Goal: Transaction & Acquisition: Purchase product/service

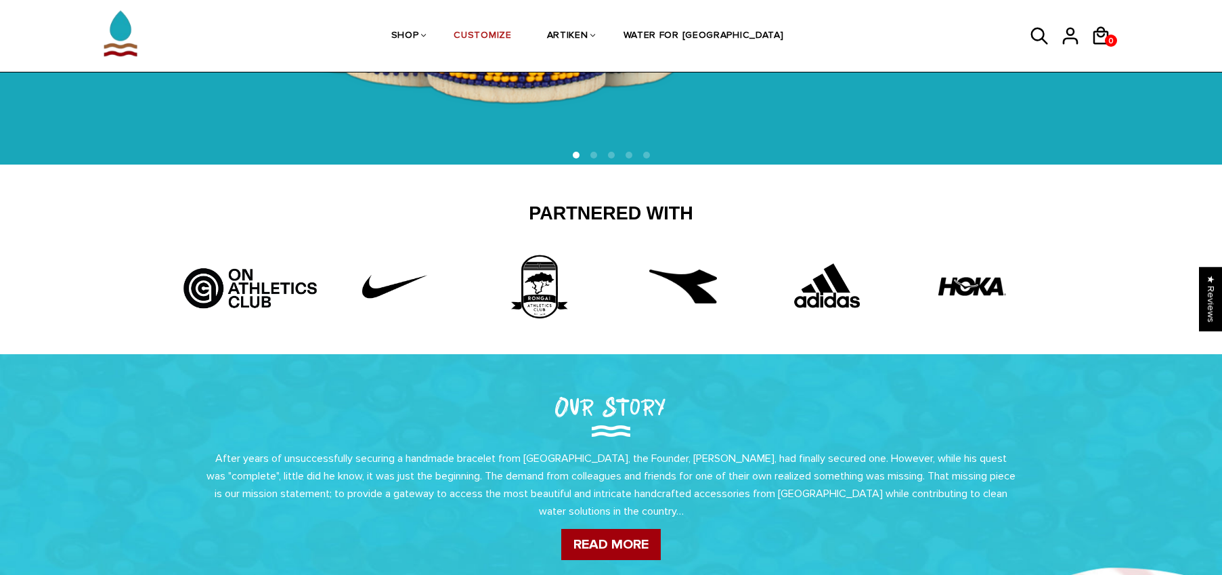
scroll to position [513, 0]
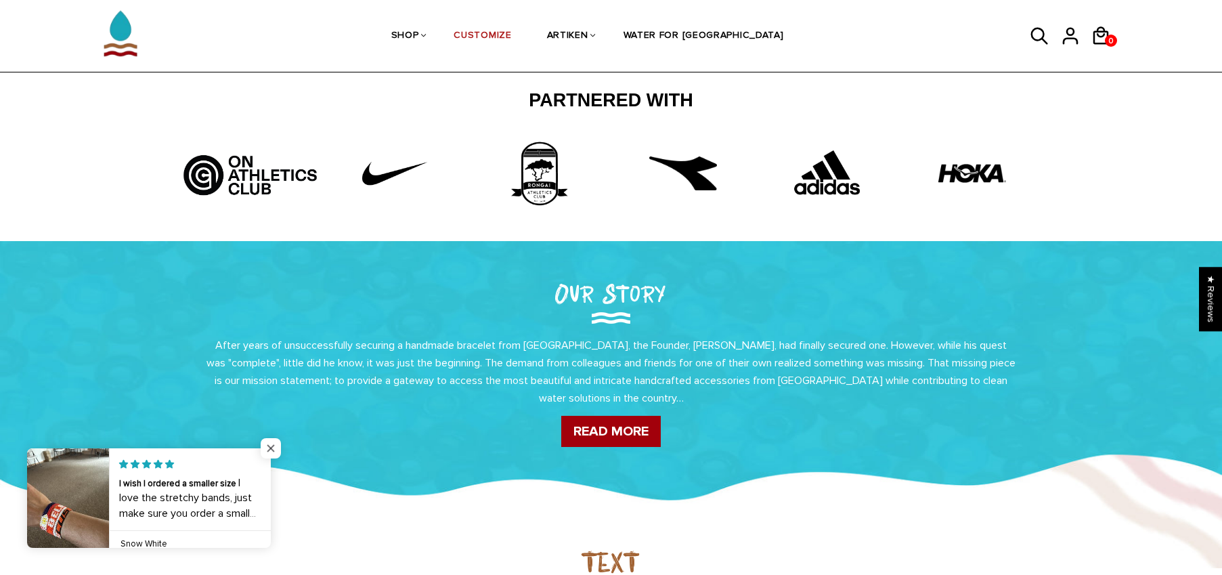
click at [276, 446] on span "Close popup widget" at bounding box center [271, 448] width 20 height 20
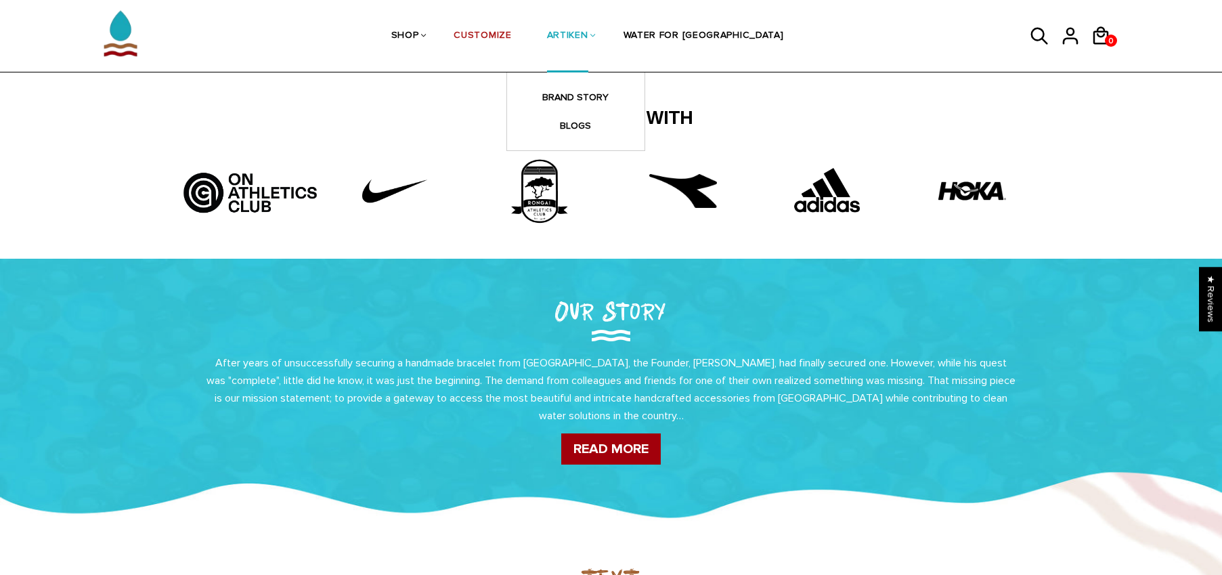
scroll to position [412, 0]
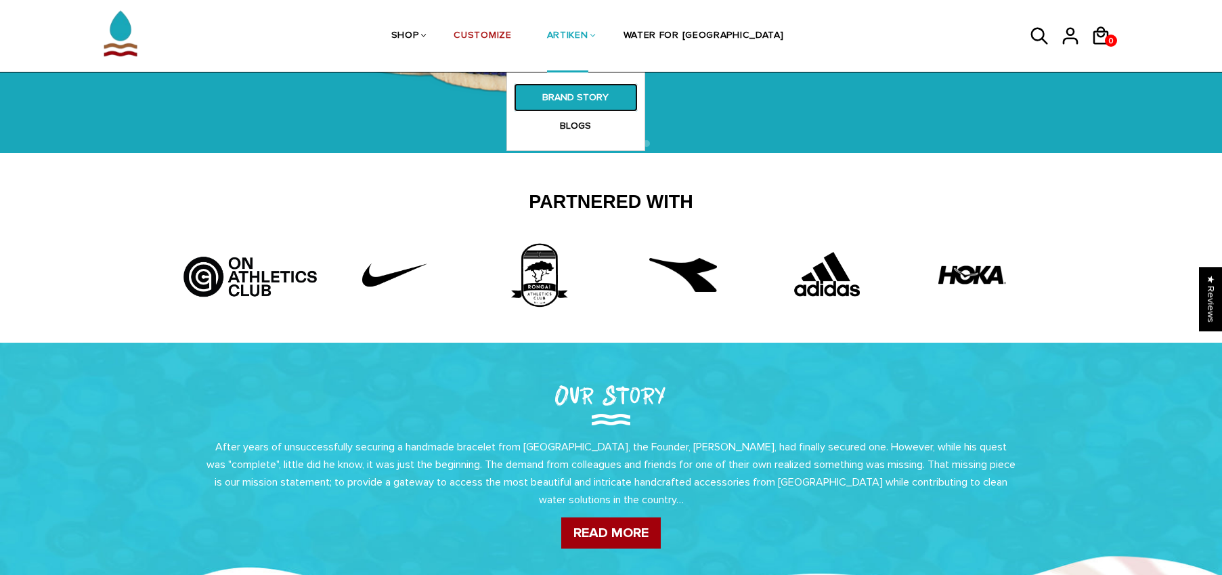
click at [628, 92] on link "BRAND STORY" at bounding box center [576, 97] width 124 height 28
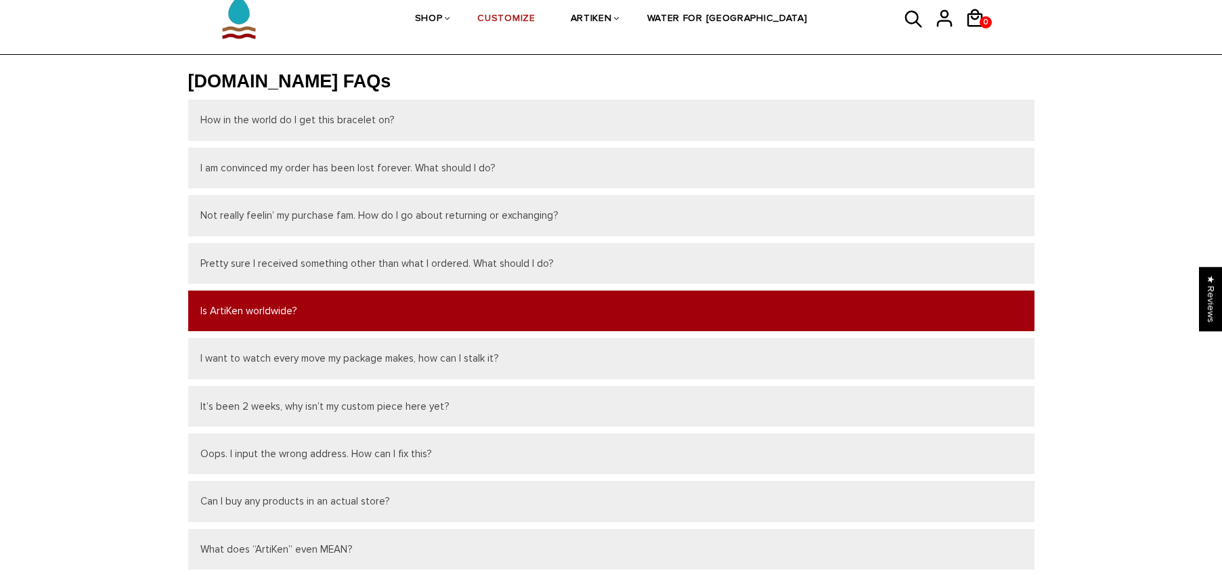
scroll to position [128, 0]
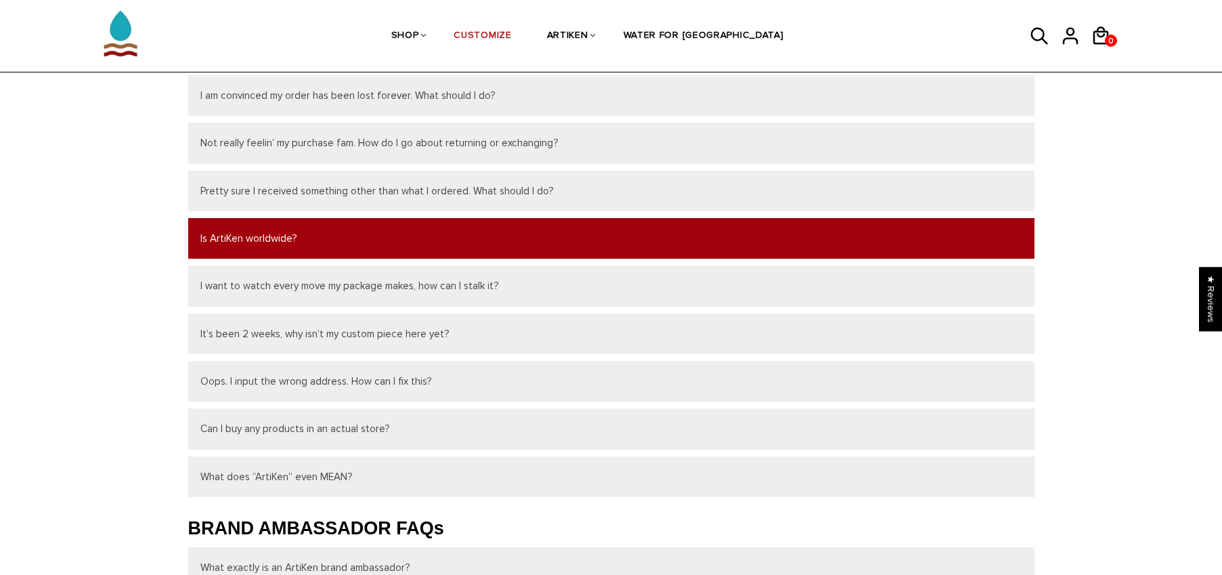
click at [305, 232] on button "Is ArtiKen worldwide?" at bounding box center [611, 238] width 846 height 41
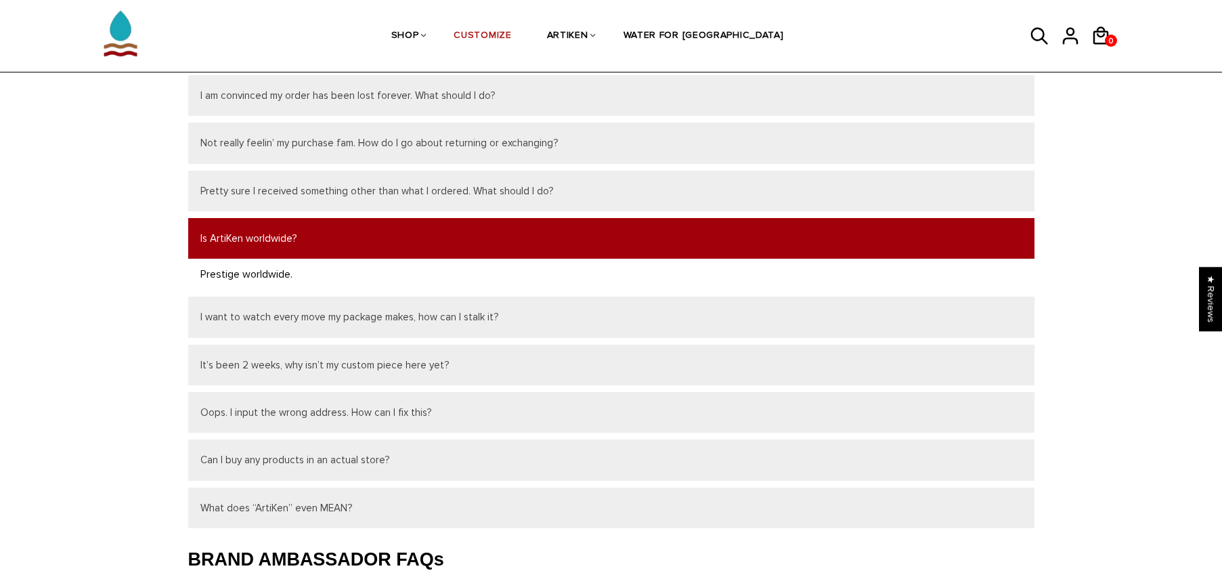
click at [305, 233] on button "Is ArtiKen worldwide?" at bounding box center [611, 238] width 846 height 41
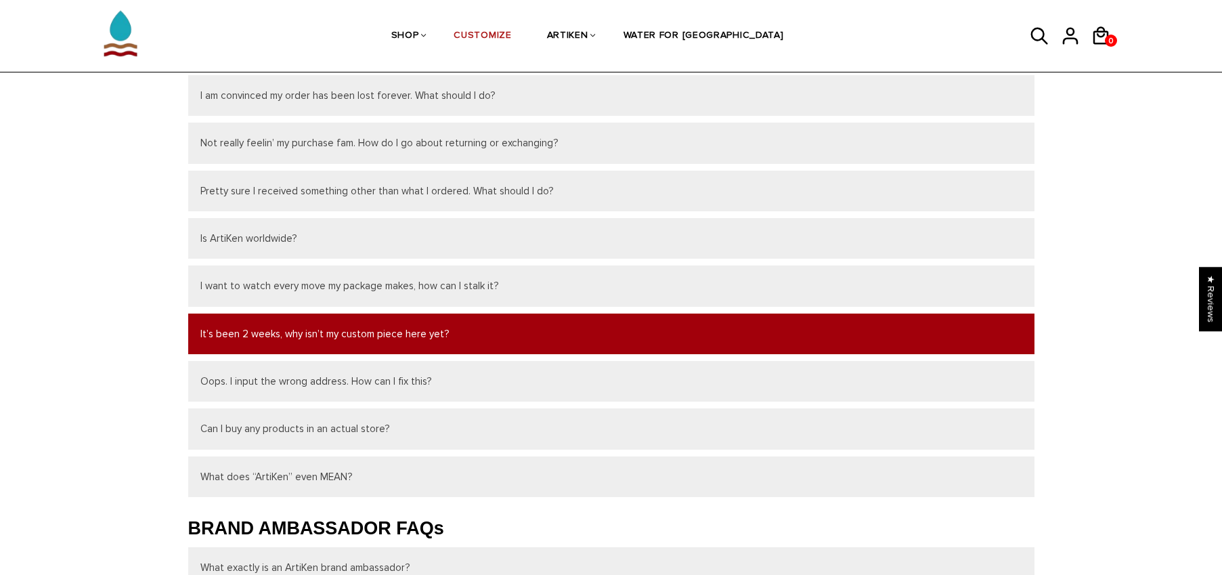
click at [274, 333] on button "It’s been 2 weeks, why isn’t my custom piece here yet?" at bounding box center [611, 333] width 846 height 41
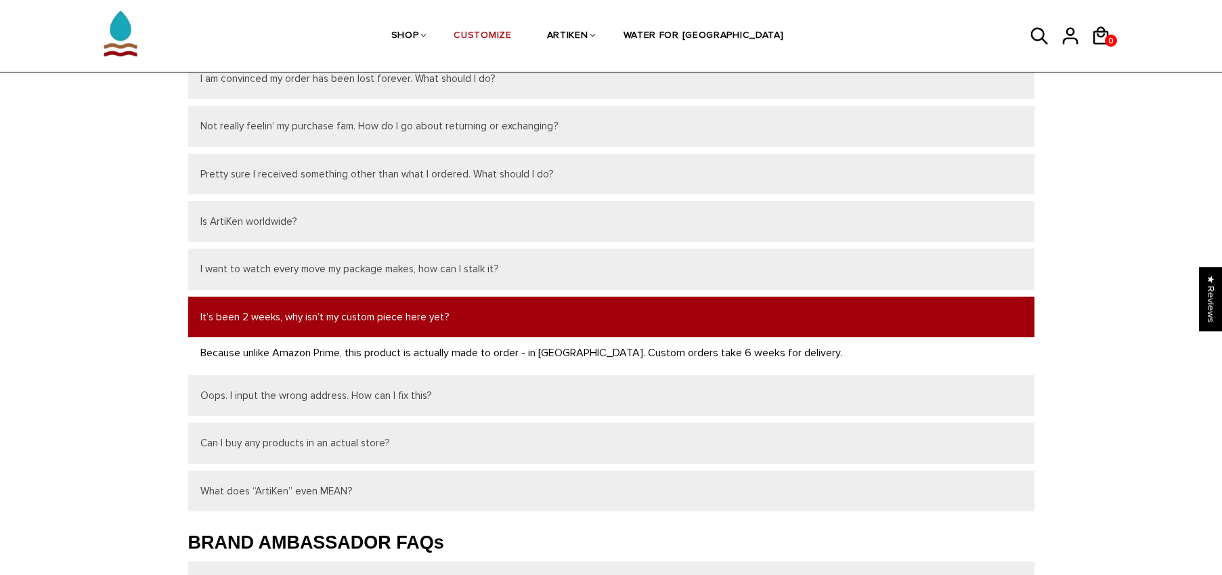
scroll to position [169, 0]
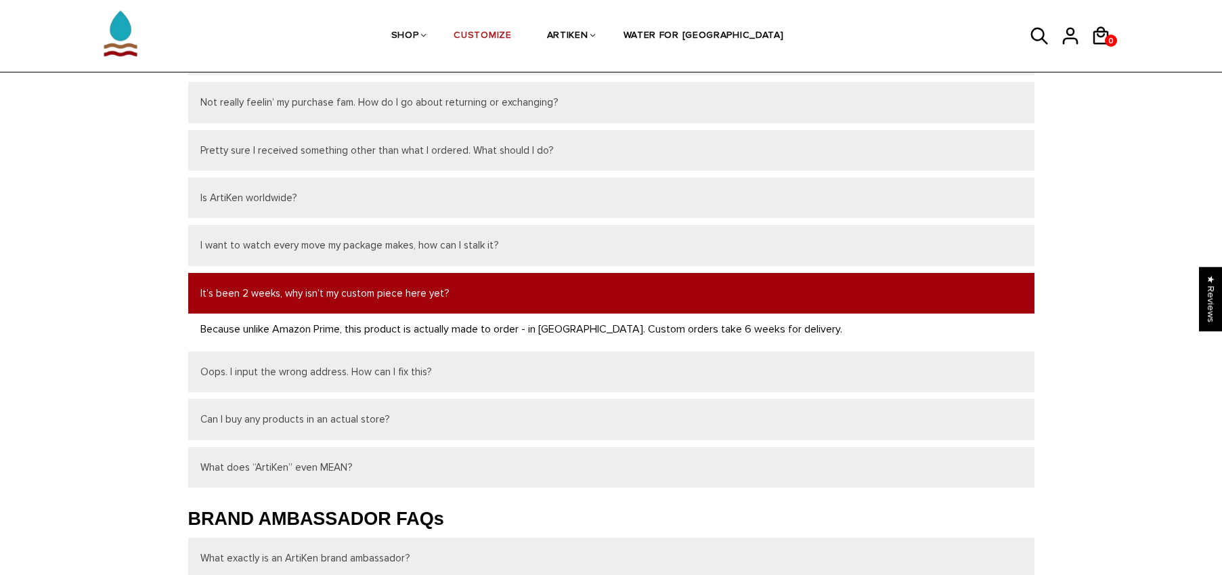
click at [282, 303] on button "It’s been 2 weeks, why isn’t my custom piece here yet?" at bounding box center [611, 293] width 846 height 41
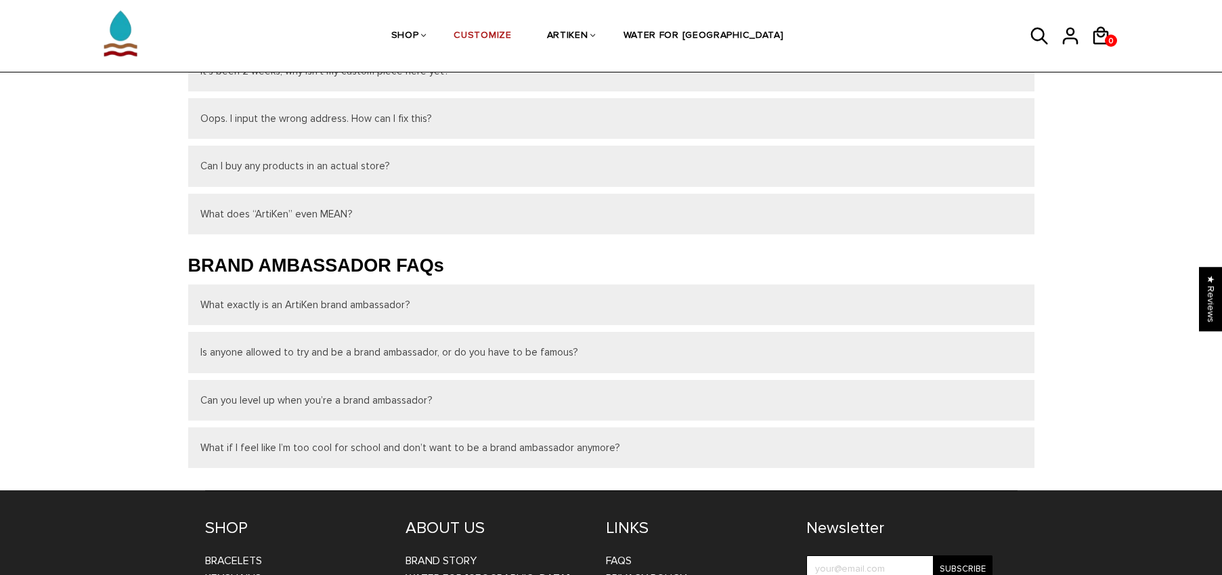
scroll to position [409, 0]
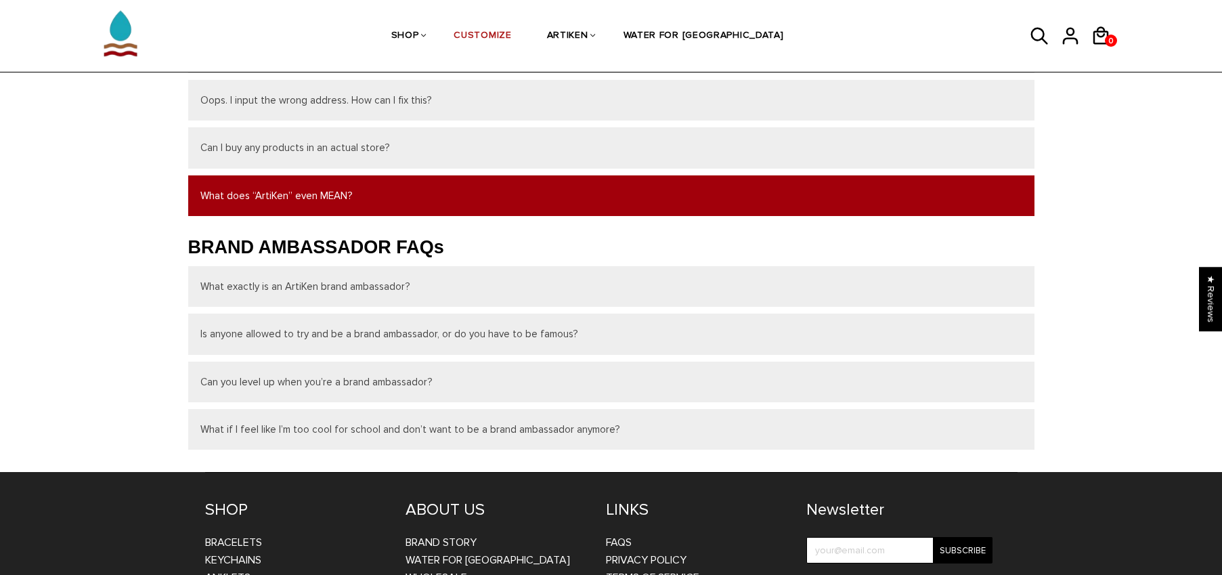
click at [273, 191] on button "What does “ArtiKen” even MEAN?" at bounding box center [611, 195] width 846 height 41
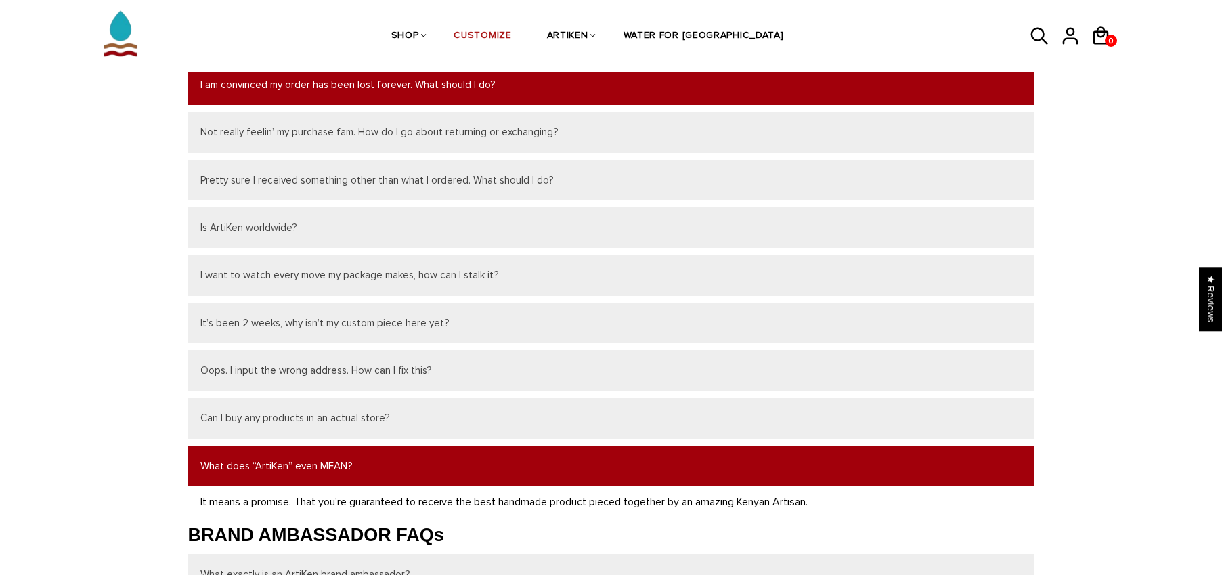
scroll to position [0, 0]
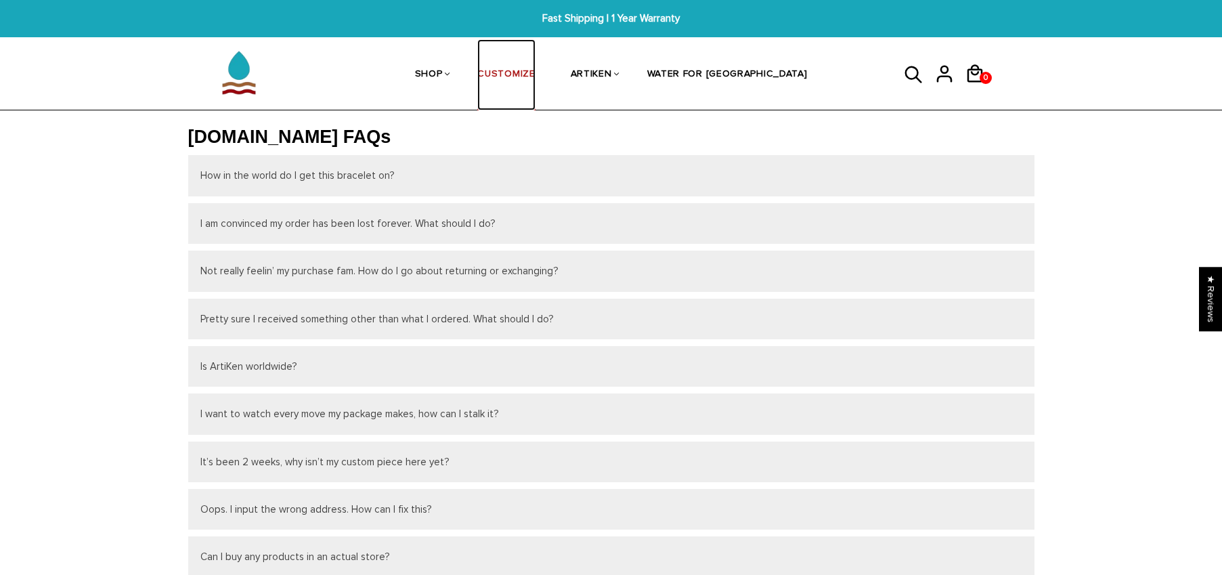
click at [535, 81] on link "CUSTOMIZE" at bounding box center [506, 75] width 58 height 72
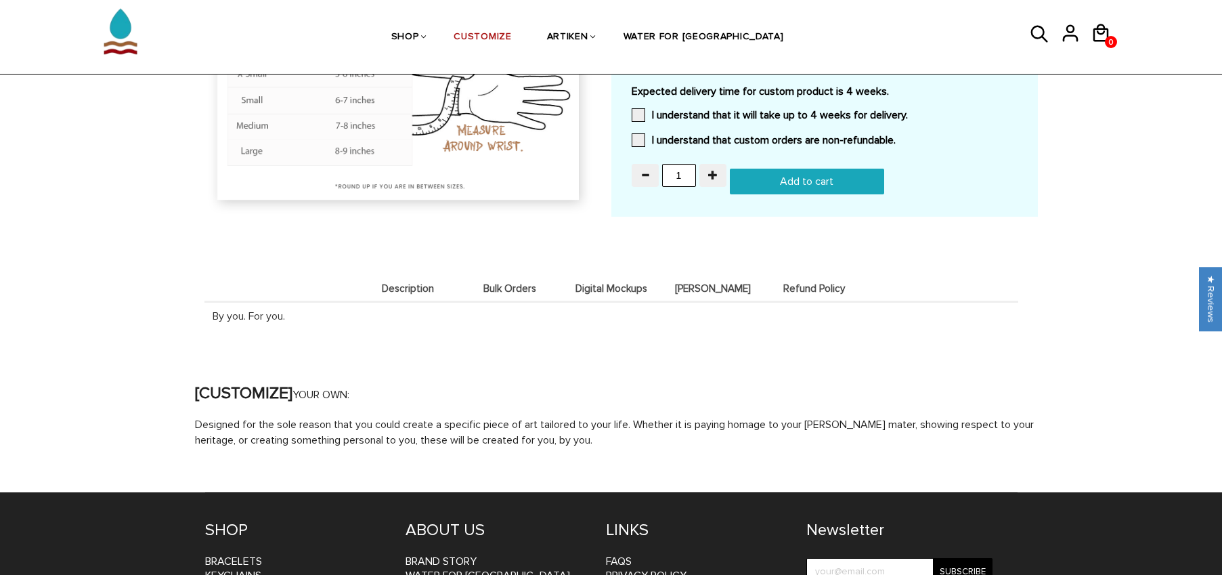
scroll to position [1390, 0]
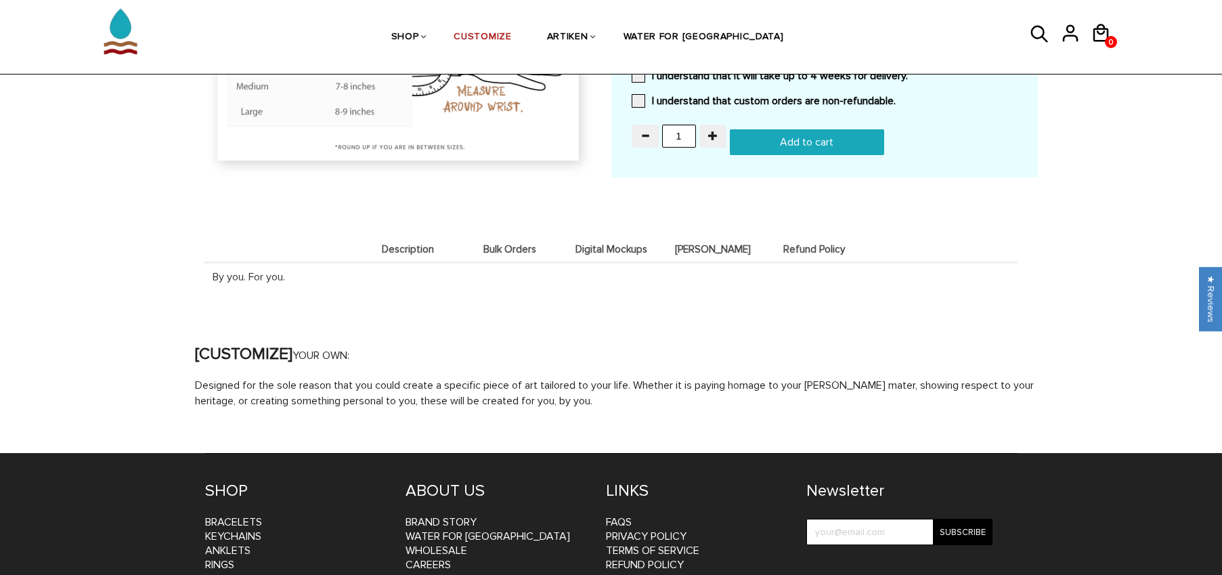
click at [418, 248] on span "Description" at bounding box center [408, 250] width 95 height 12
click at [492, 254] on li "Bulk Orders" at bounding box center [510, 249] width 102 height 26
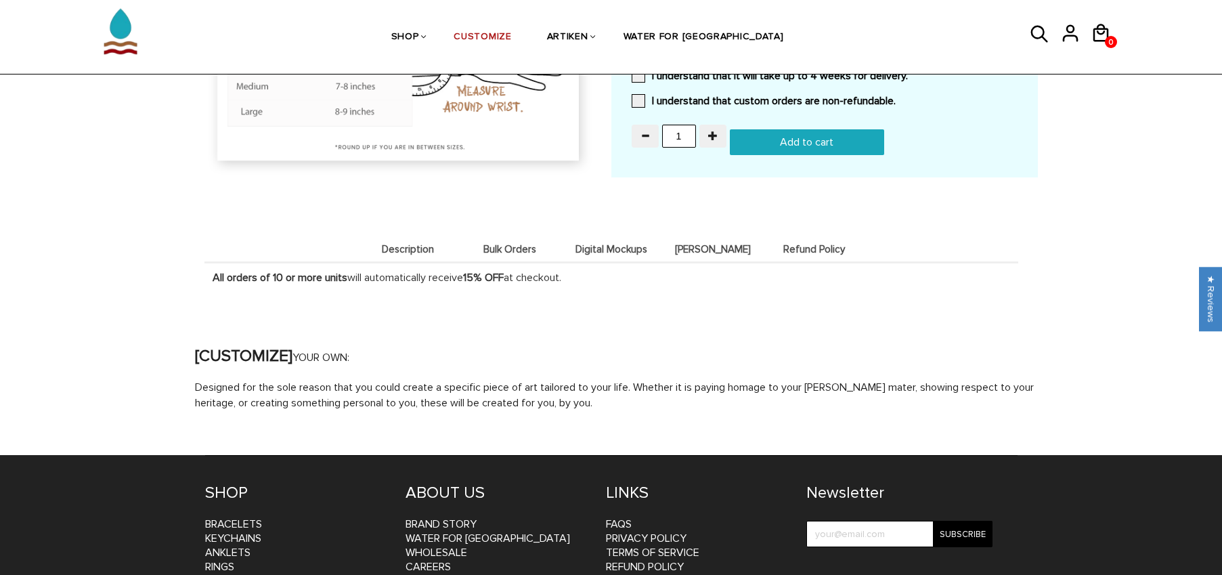
click at [589, 248] on span "Digital Mockups" at bounding box center [611, 250] width 95 height 12
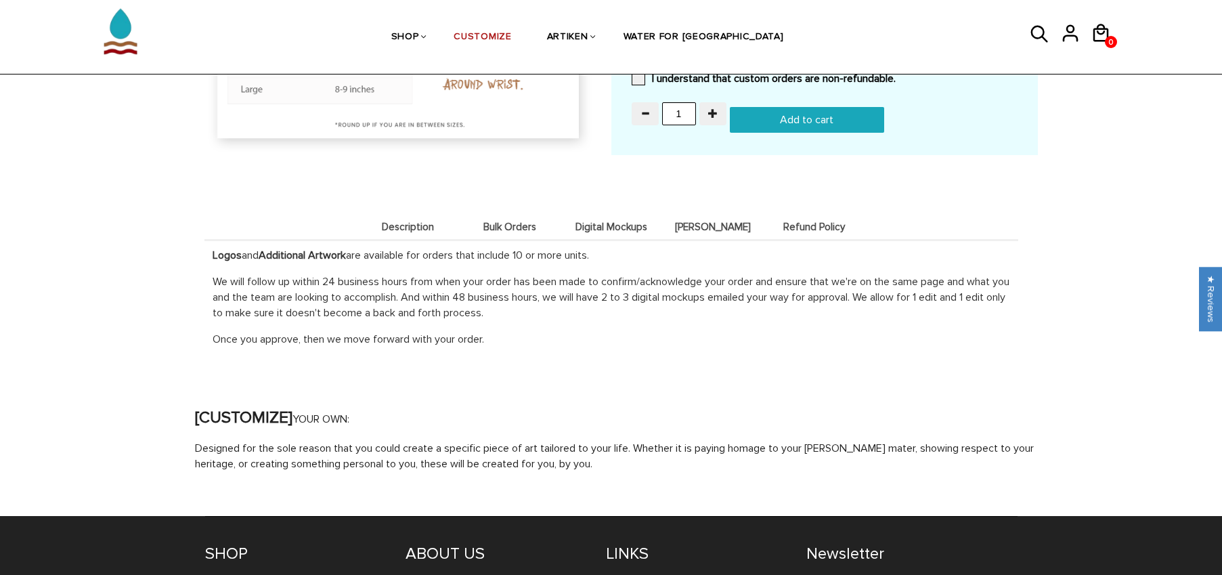
scroll to position [1417, 0]
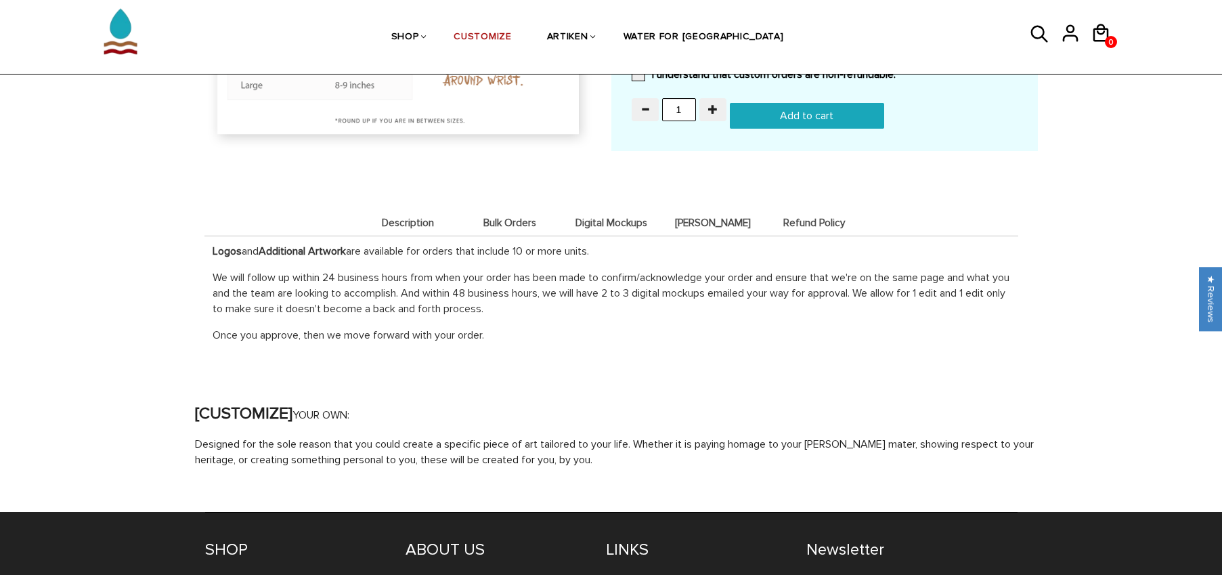
click at [636, 220] on span "Digital Mockups" at bounding box center [611, 223] width 95 height 12
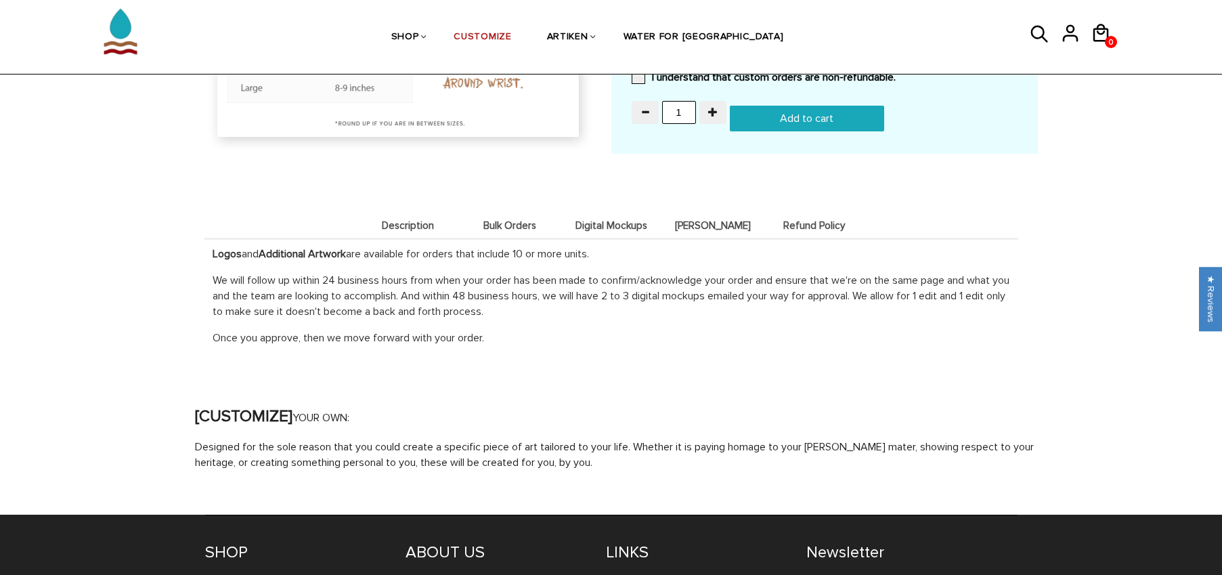
scroll to position [1414, 0]
click at [701, 214] on li "[PERSON_NAME]" at bounding box center [713, 225] width 102 height 26
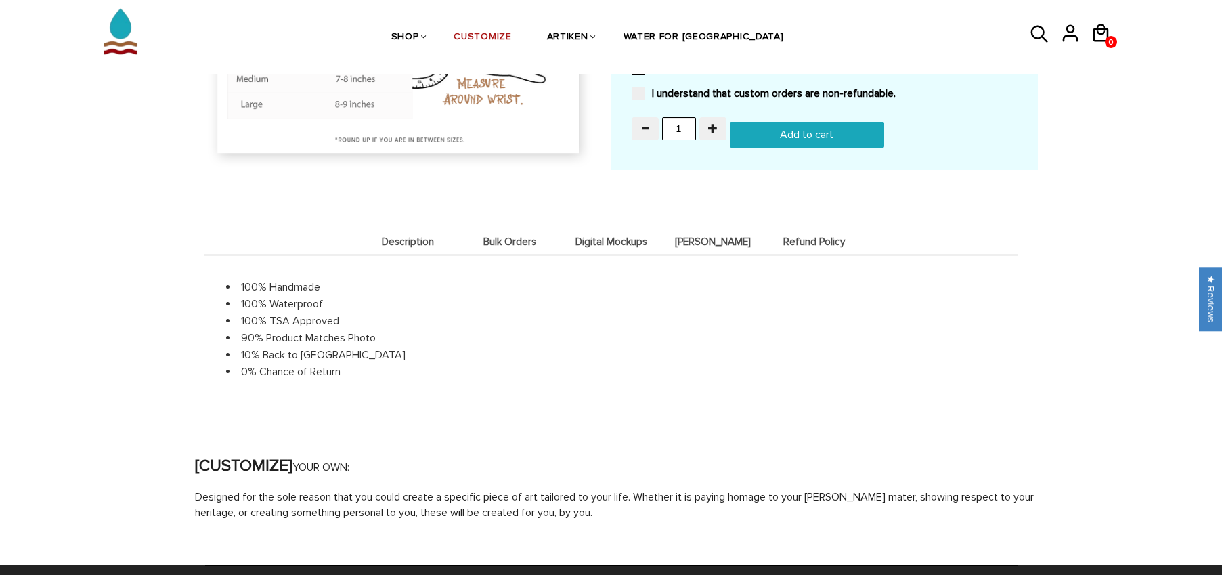
scroll to position [1473, 0]
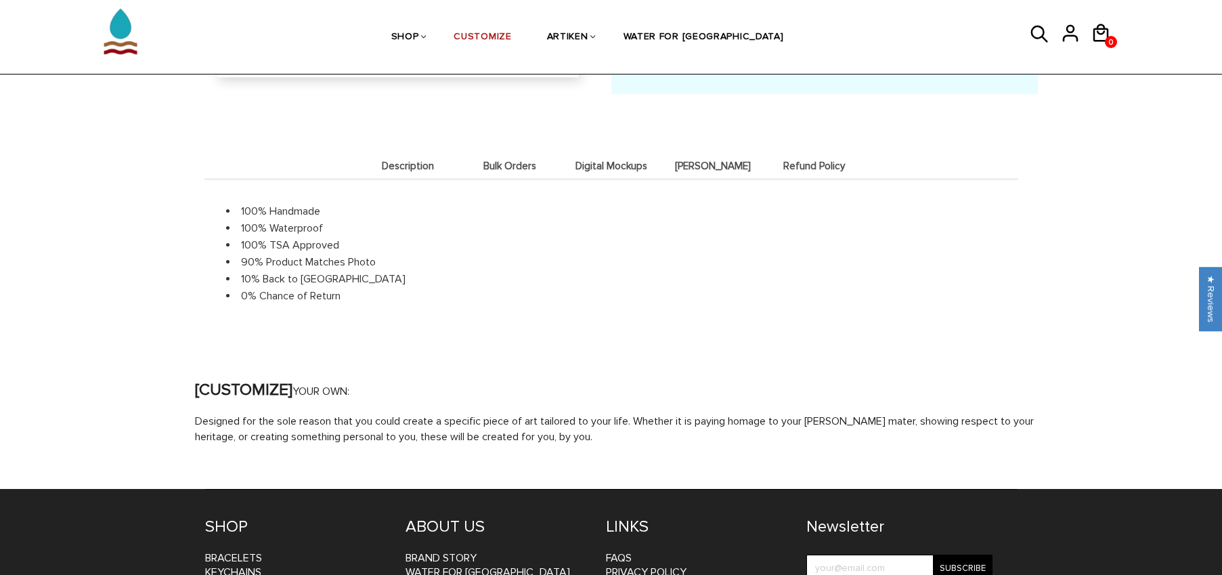
click at [830, 160] on span "Refund Policy" at bounding box center [814, 166] width 95 height 12
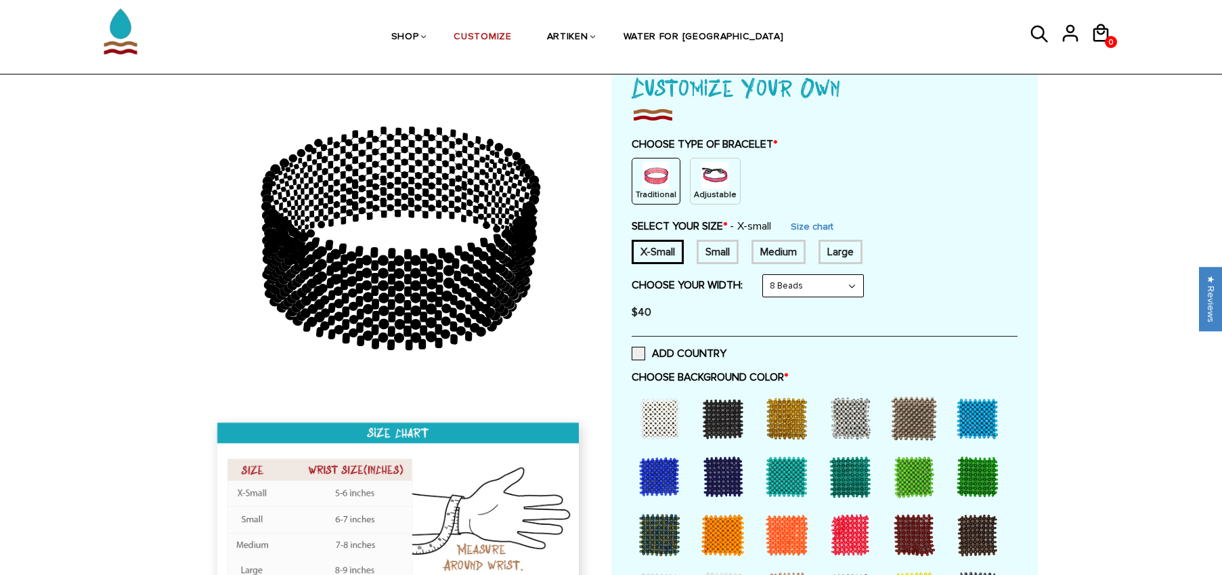
scroll to position [0, 0]
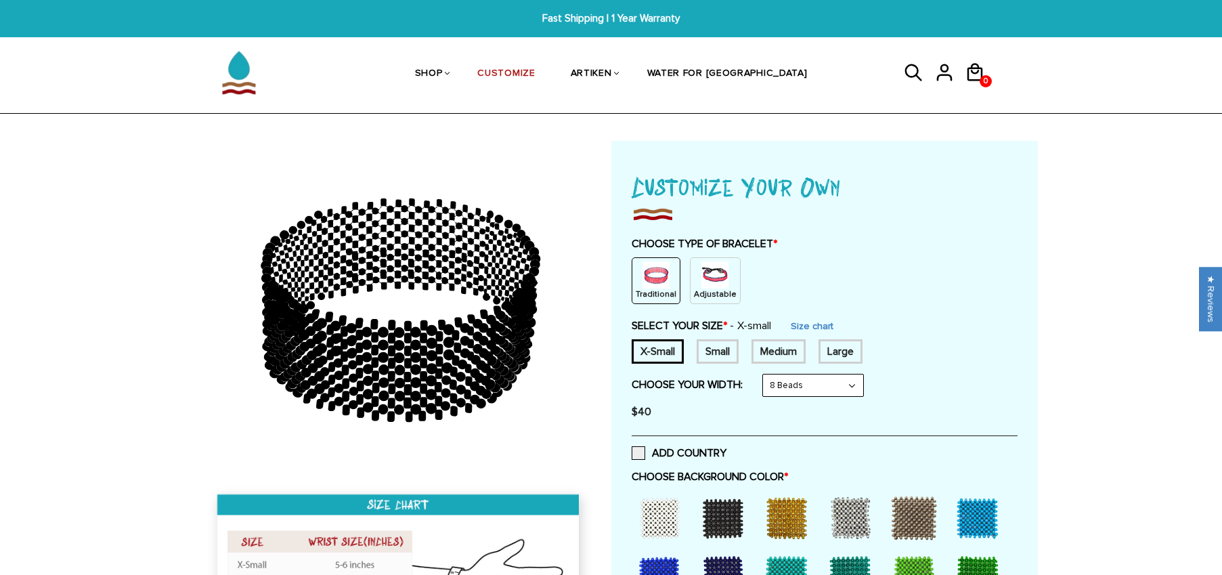
click at [719, 280] on img at bounding box center [714, 274] width 27 height 27
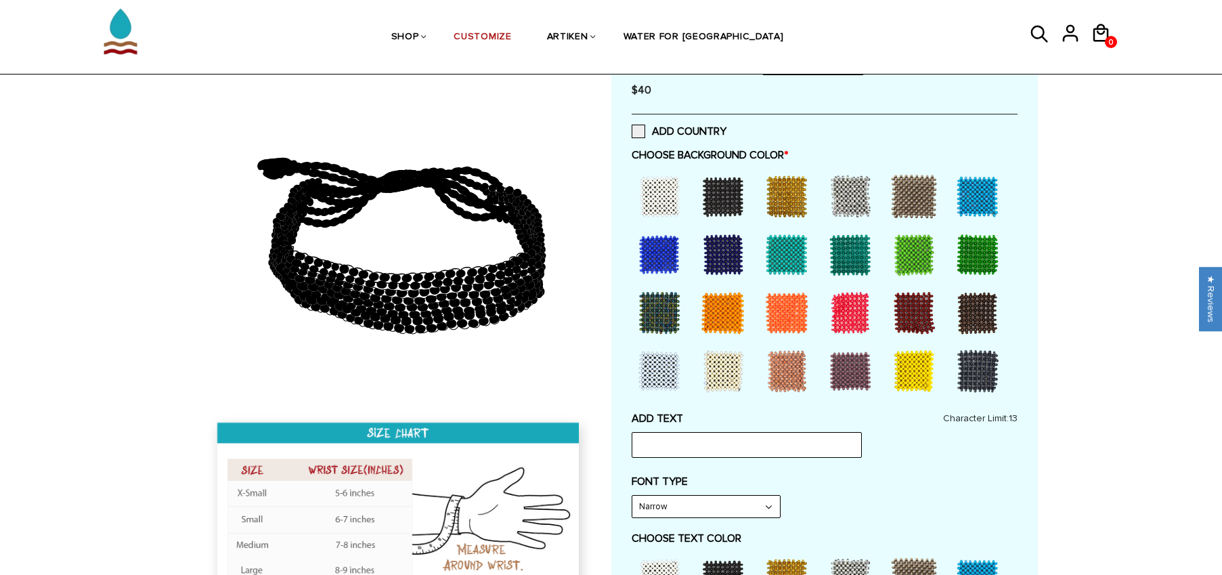
drag, startPoint x: 778, startPoint y: 354, endPoint x: 774, endPoint y: 363, distance: 10.0
click at [778, 354] on div at bounding box center [786, 371] width 54 height 54
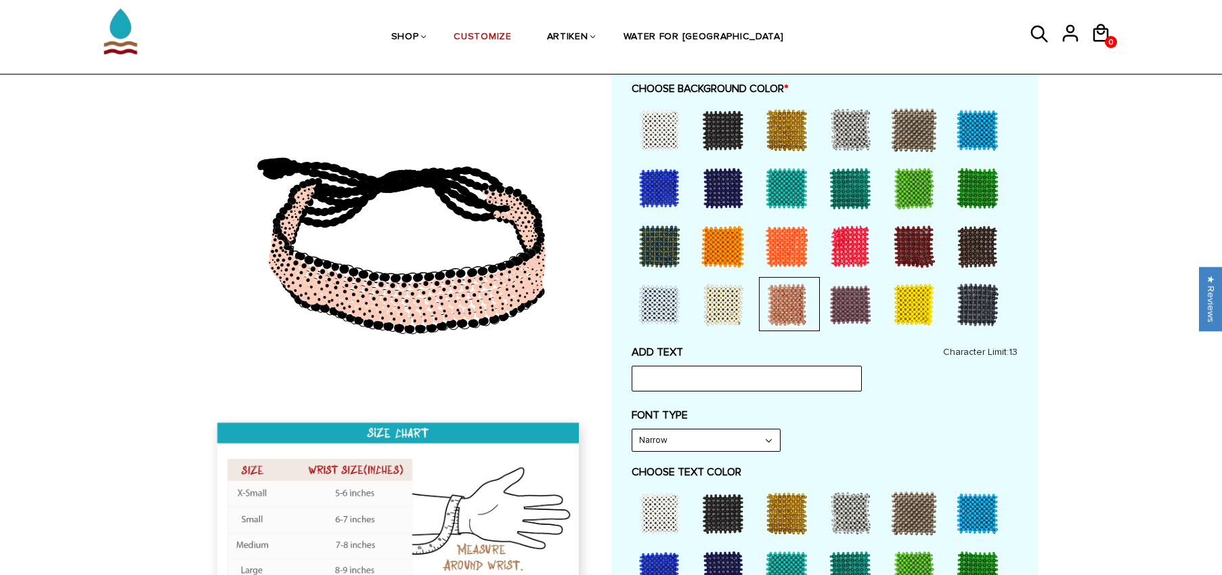
scroll to position [518, 0]
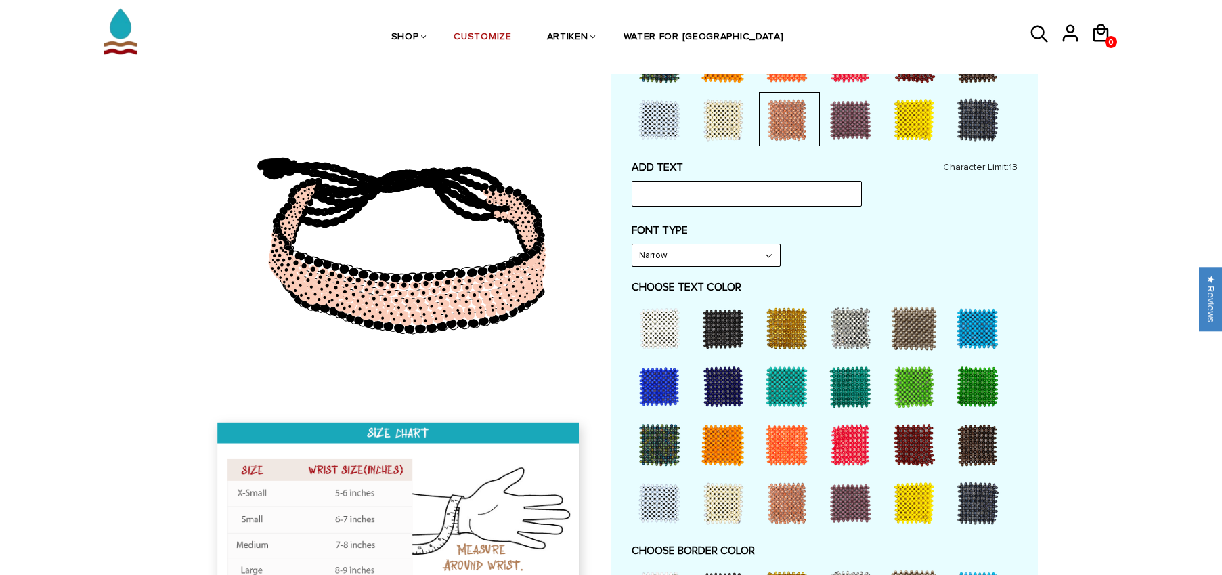
click at [717, 269] on div "ADD TEXT Character Limit: 13 FONT TYPE Bold Bold FONT TYPE Narrow Narrow Bold C…" at bounding box center [824, 478] width 386 height 636
click at [723, 342] on div at bounding box center [723, 328] width 54 height 54
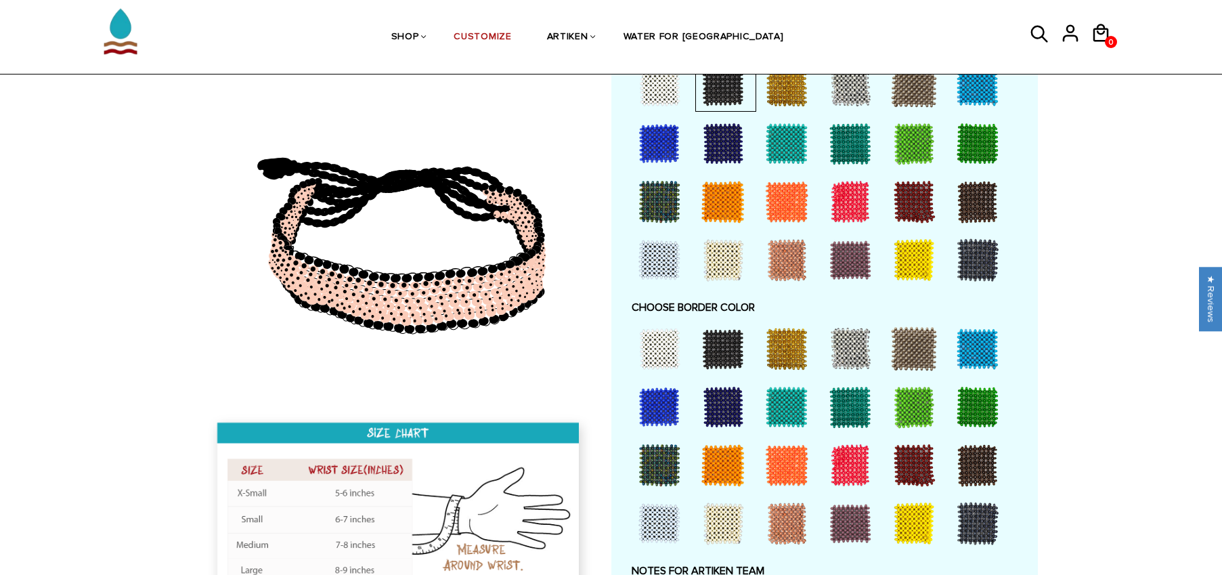
scroll to position [952, 0]
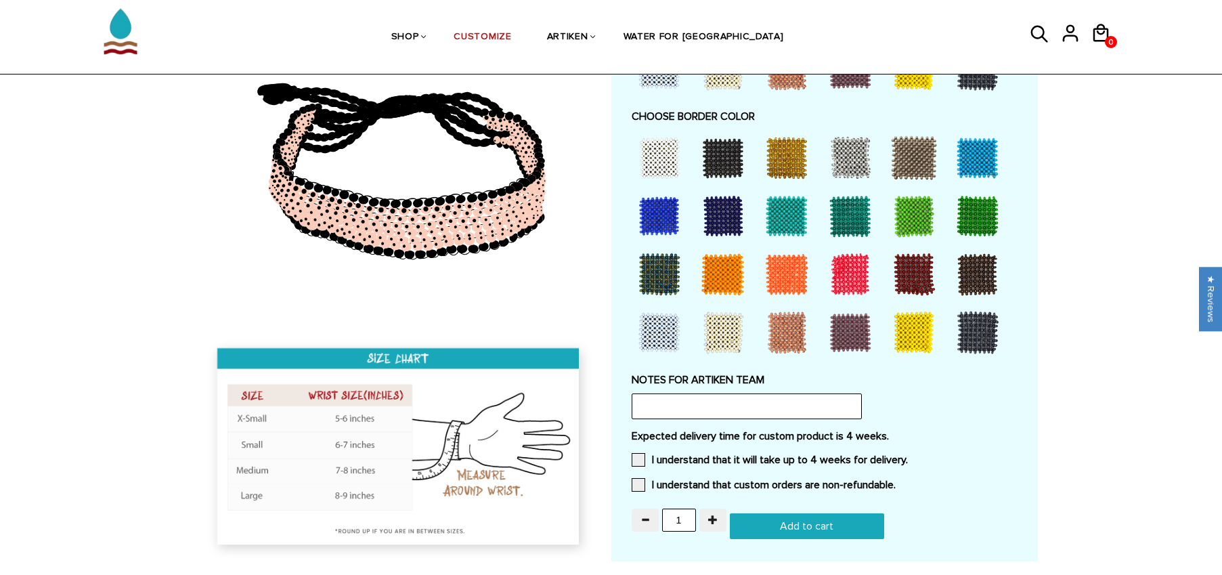
click at [724, 328] on div at bounding box center [723, 332] width 54 height 54
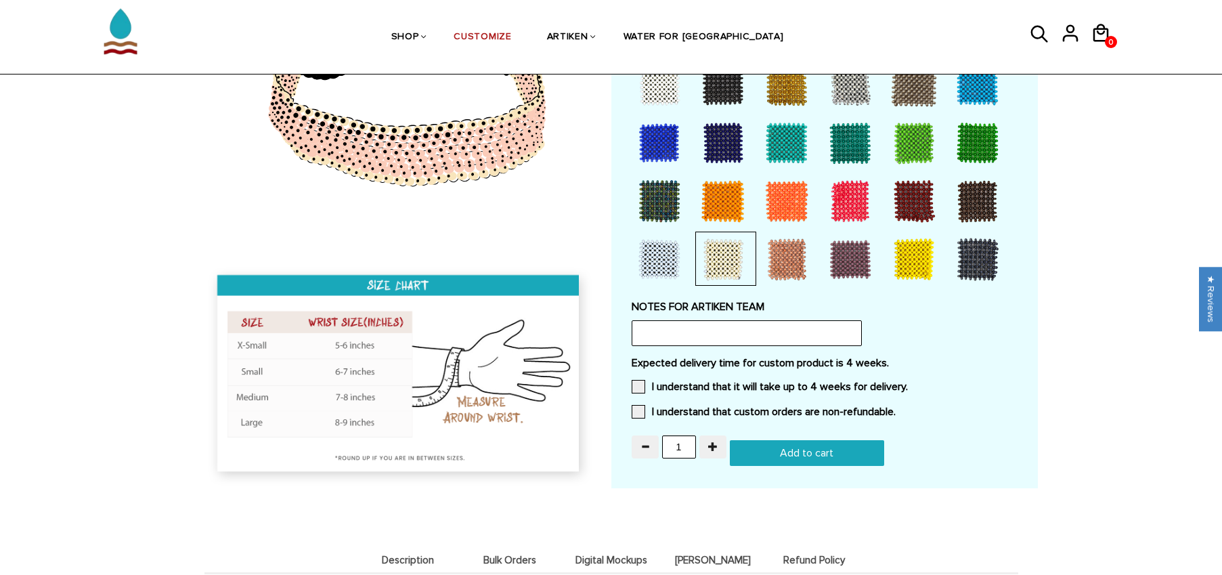
scroll to position [1036, 0]
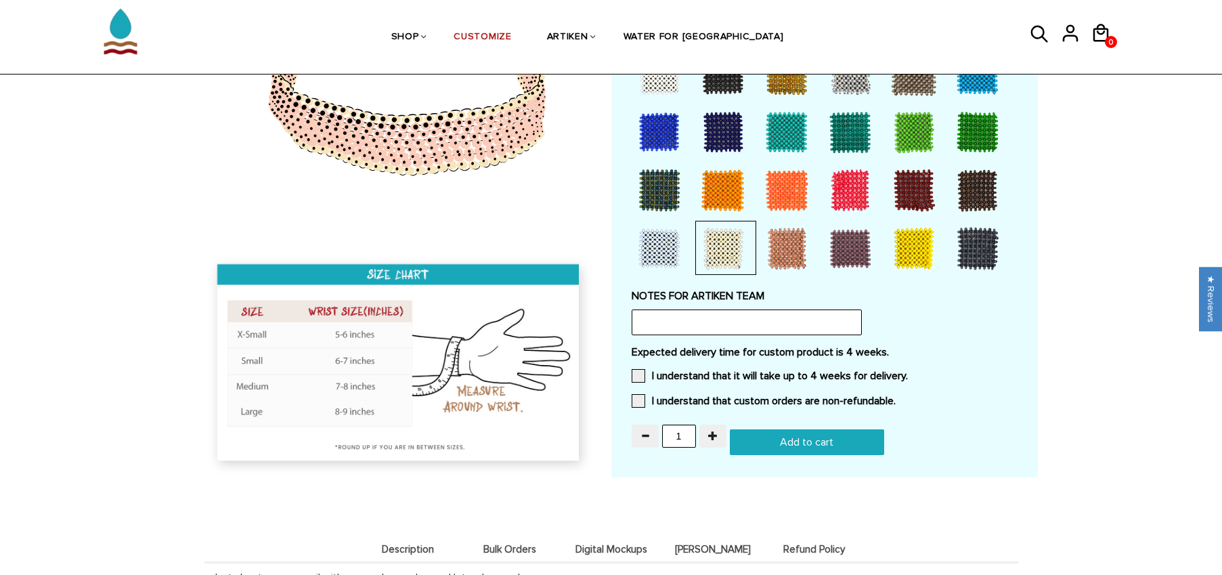
click at [757, 436] on input "Add to cart" at bounding box center [807, 442] width 154 height 26
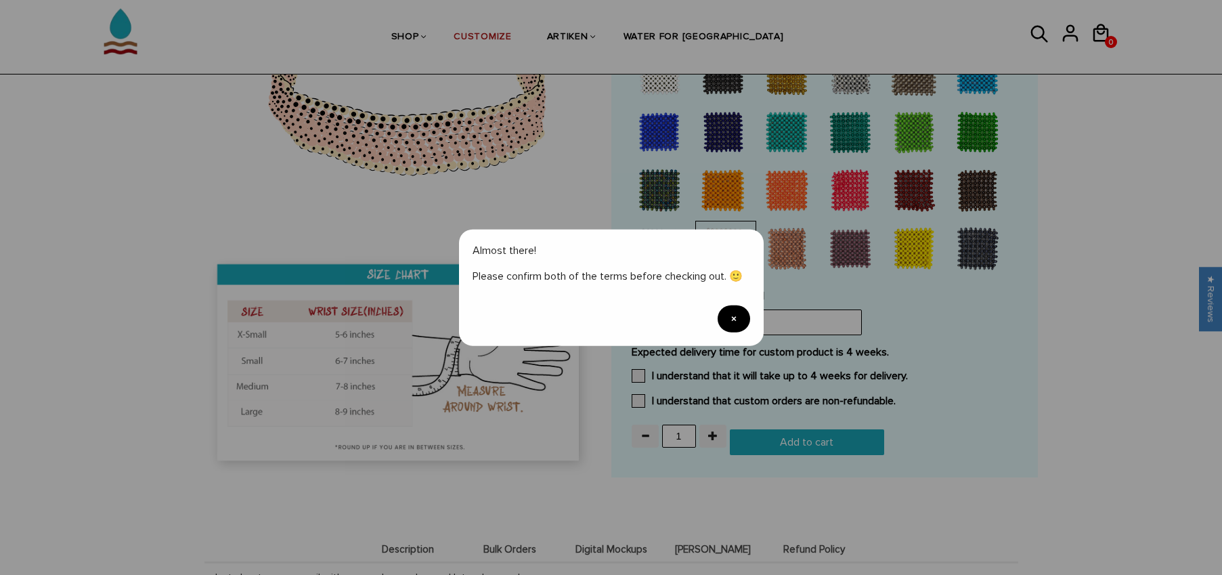
click at [740, 319] on span "×" at bounding box center [733, 318] width 32 height 27
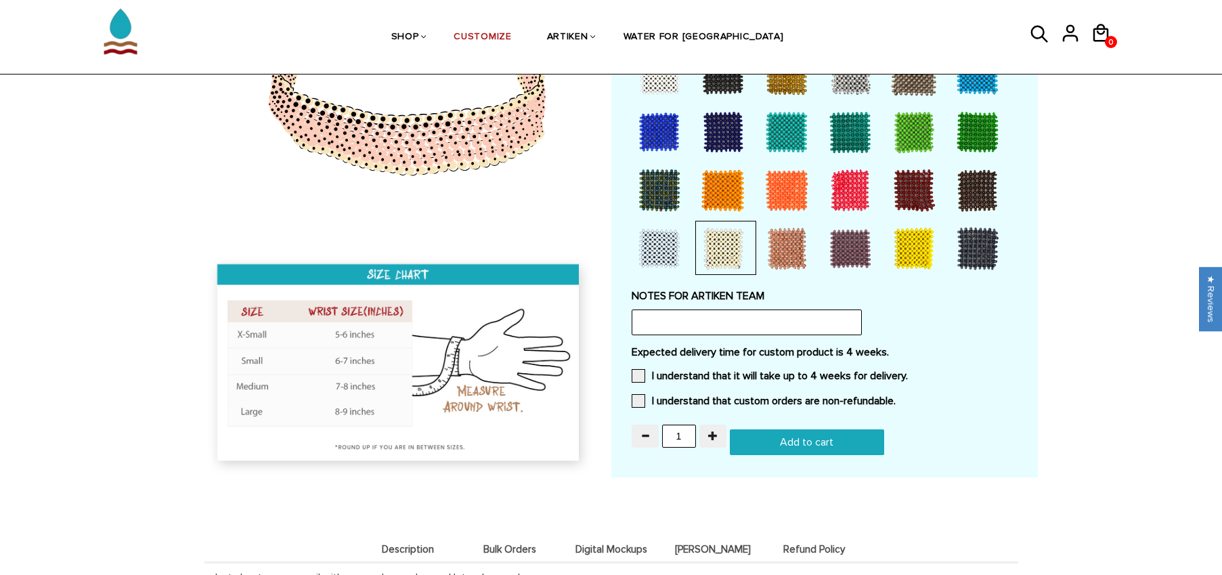
click at [758, 363] on div "Expected delivery time for custom product is 4 weeks. I understand that it will…" at bounding box center [824, 380] width 386 height 70
click at [763, 380] on div "Expected delivery time for custom product is 4 weeks. I understand that it will…" at bounding box center [824, 380] width 386 height 70
click at [761, 370] on label "I understand that it will take up to 4 weeks for delivery." at bounding box center [769, 376] width 276 height 14
click at [908, 372] on input "I understand that it will take up to 4 weeks for delivery." at bounding box center [908, 372] width 0 height 0
click at [761, 395] on label "I understand that custom orders are non-refundable." at bounding box center [763, 401] width 264 height 14
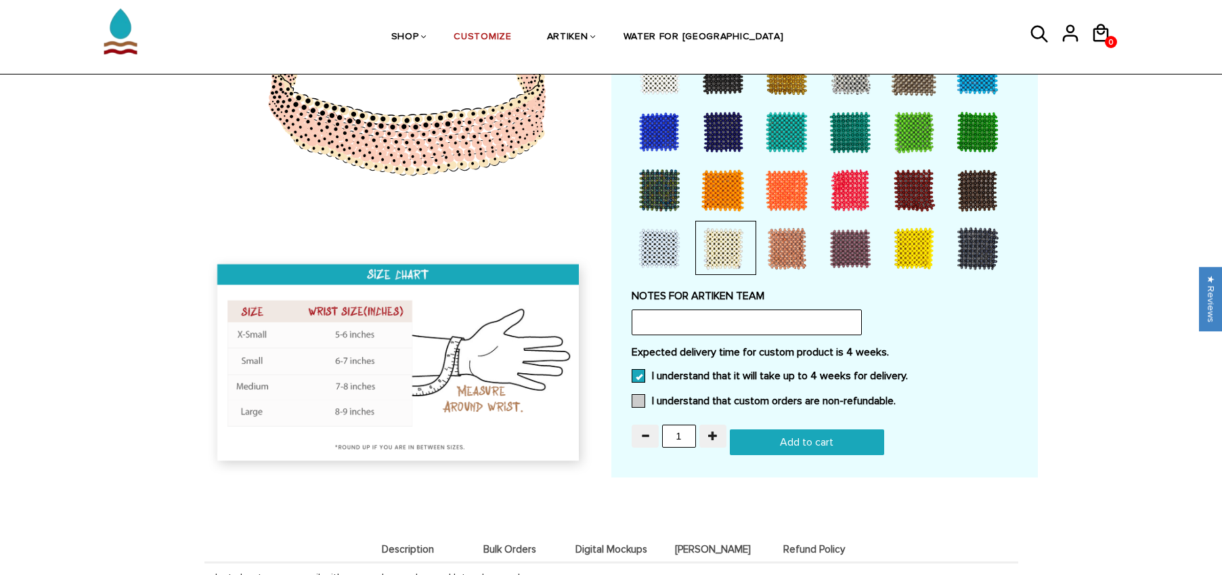
click at [895, 397] on input "I understand that custom orders are non-refundable." at bounding box center [895, 397] width 0 height 0
click at [775, 432] on input "Add to cart" at bounding box center [807, 442] width 154 height 26
type input "Add to cart"
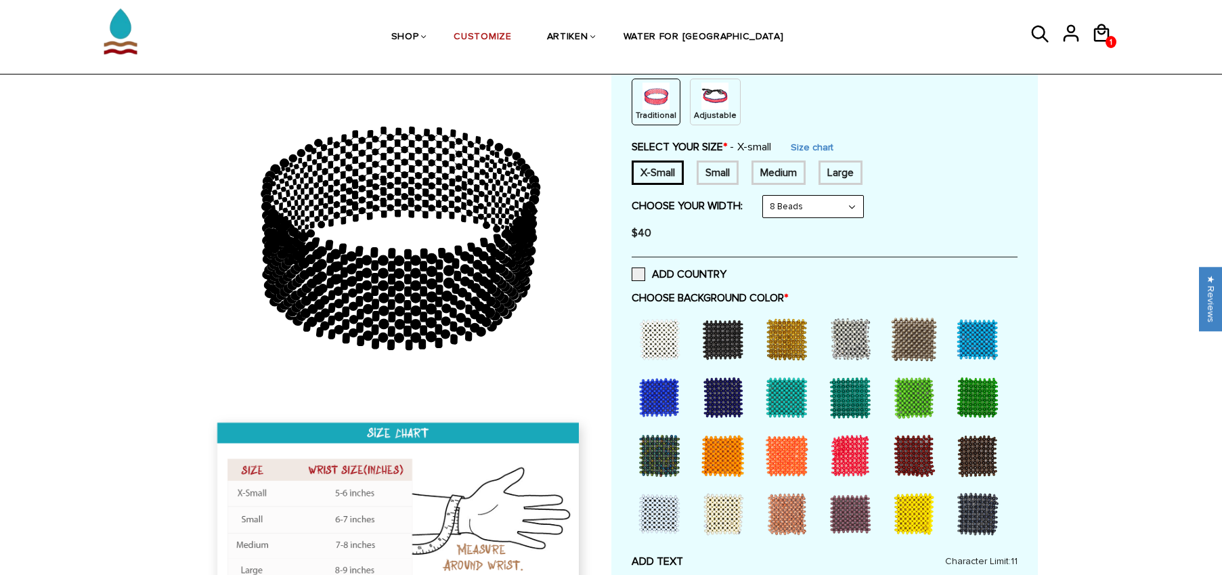
scroll to position [177, 0]
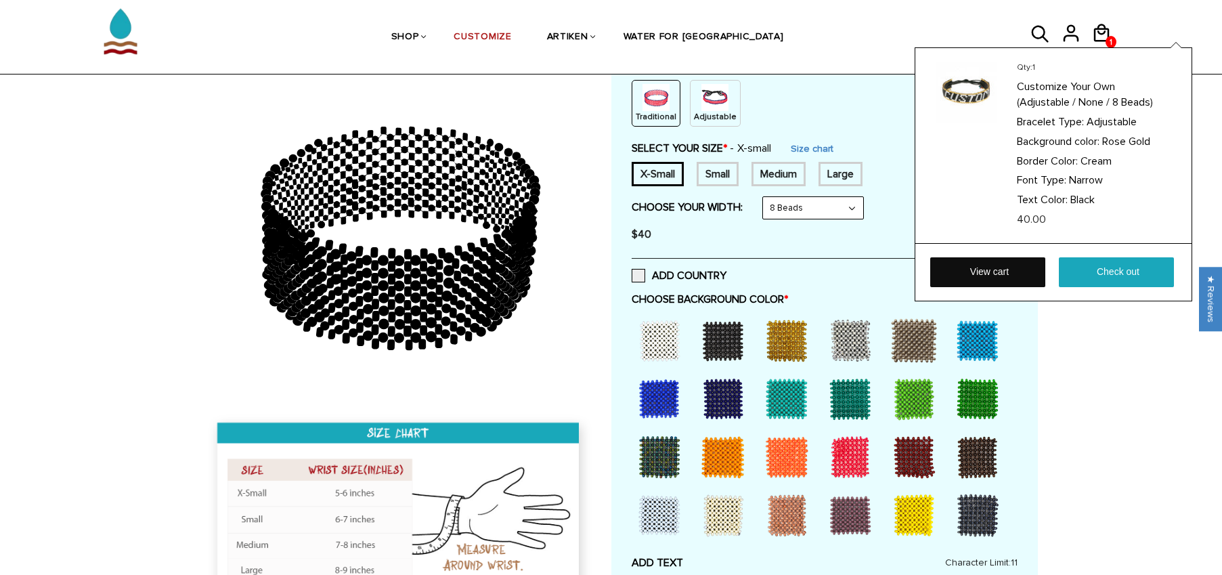
click at [1024, 274] on link "View cart" at bounding box center [987, 272] width 115 height 30
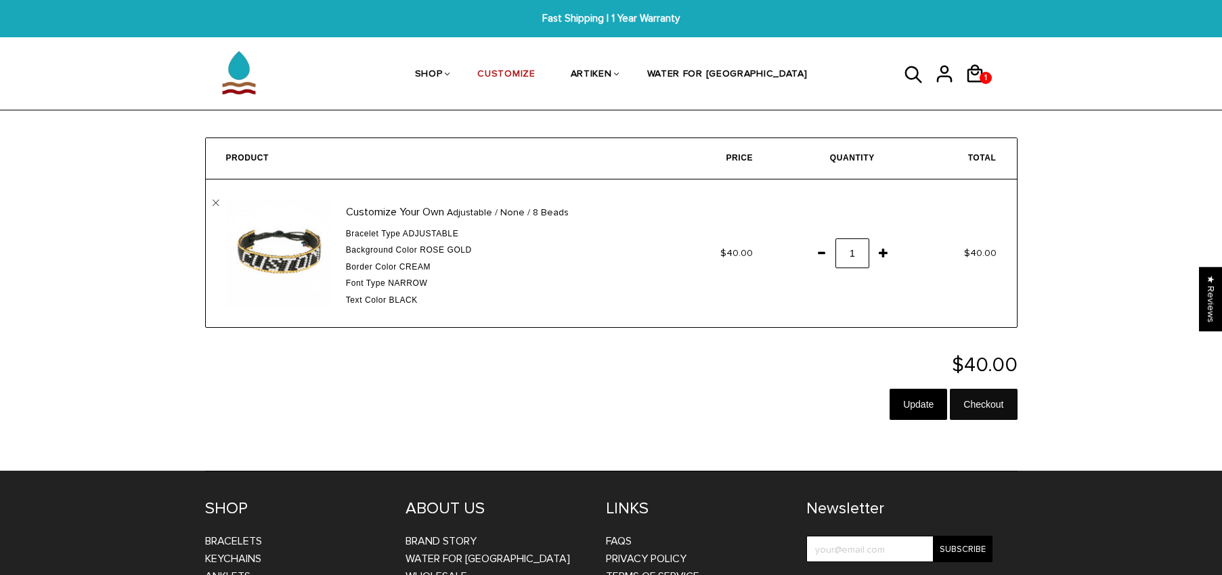
click at [975, 407] on input "Checkout" at bounding box center [983, 404] width 67 height 31
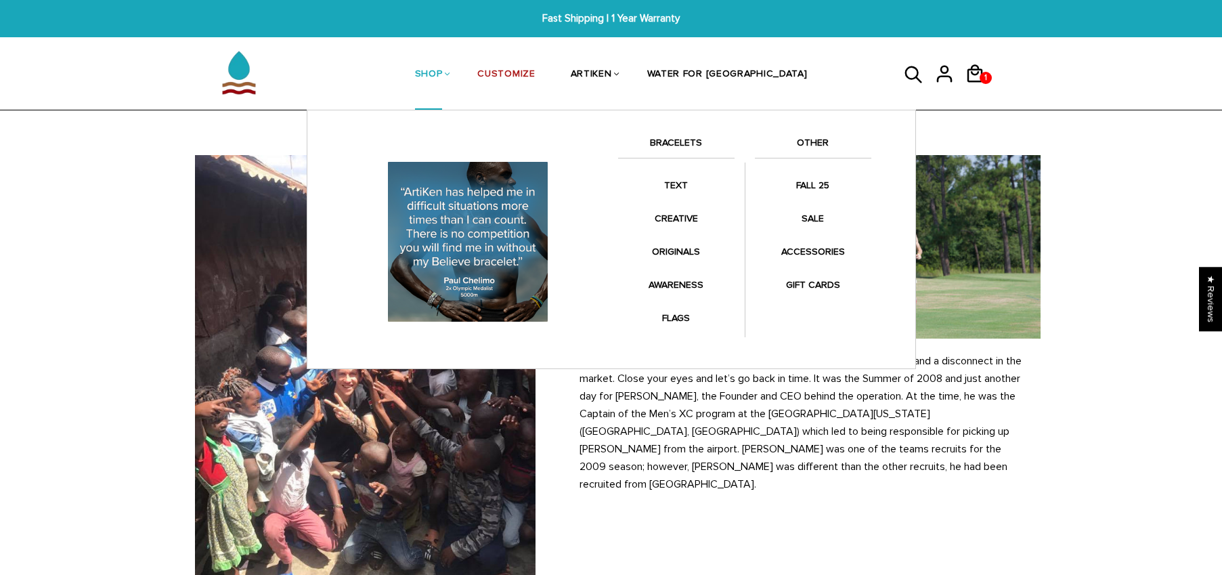
click at [656, 143] on link "BRACELETS" at bounding box center [676, 146] width 116 height 23
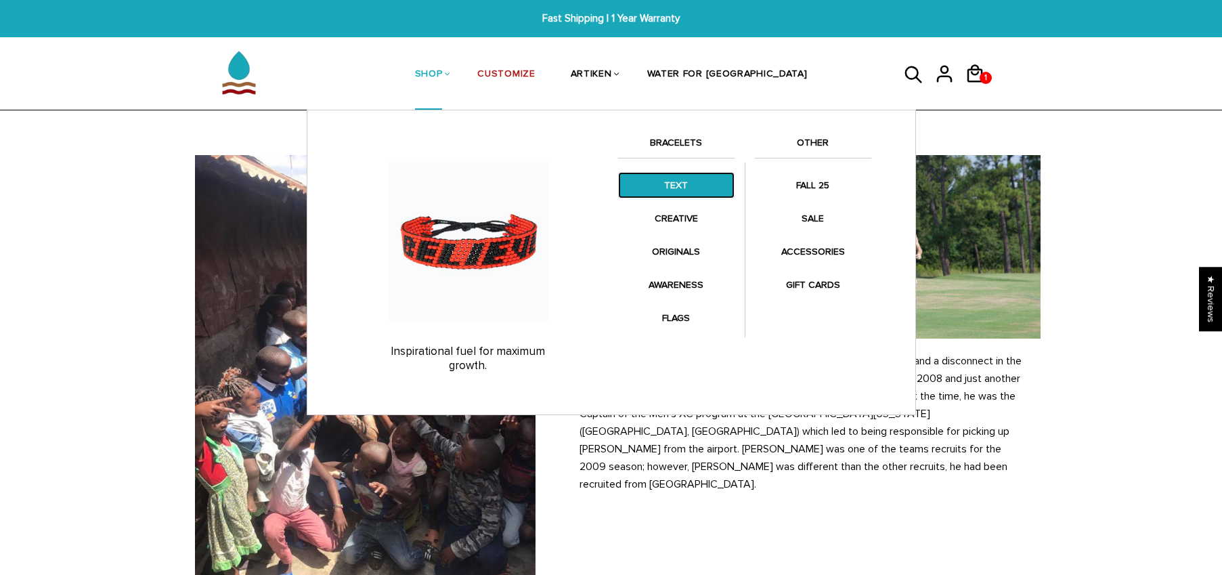
click at [673, 179] on link "TEXT" at bounding box center [676, 185] width 116 height 26
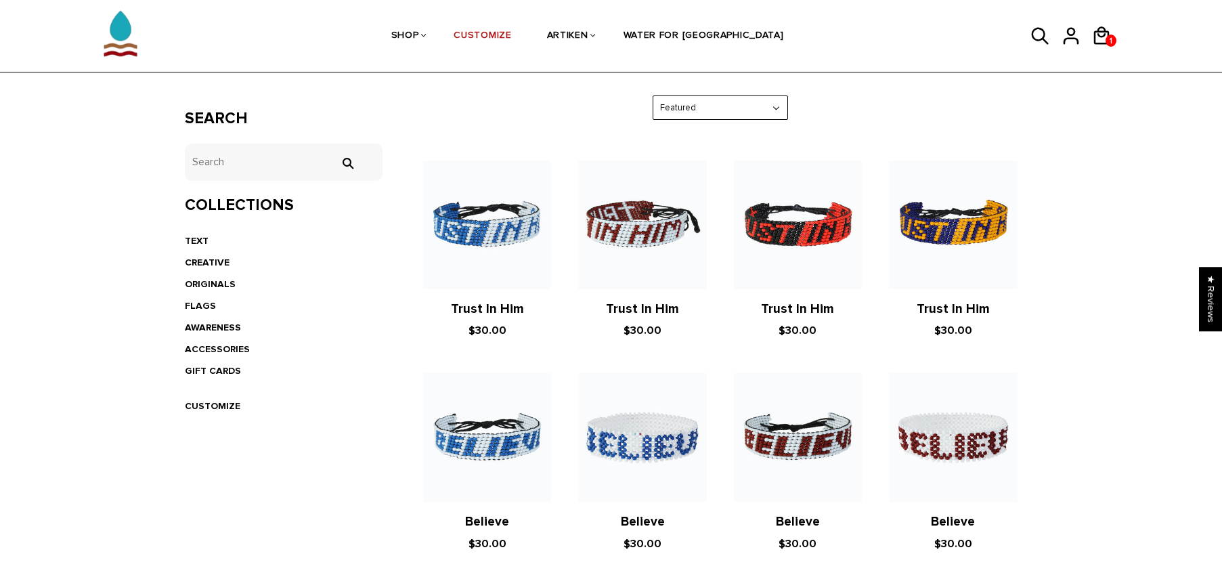
scroll to position [222, 0]
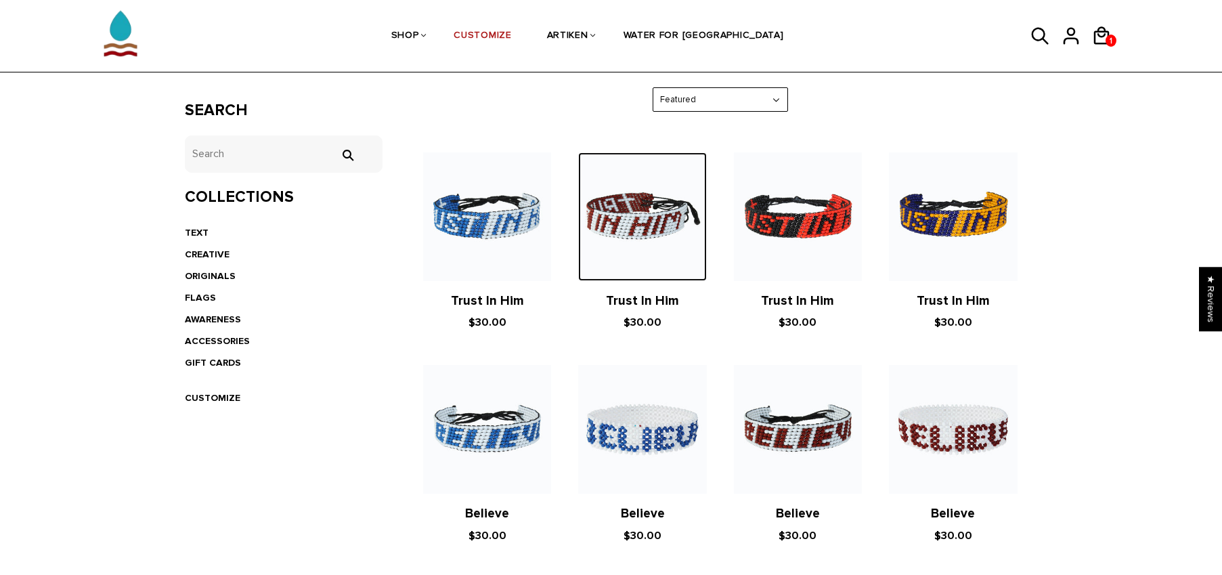
click at [627, 219] on img at bounding box center [642, 216] width 128 height 128
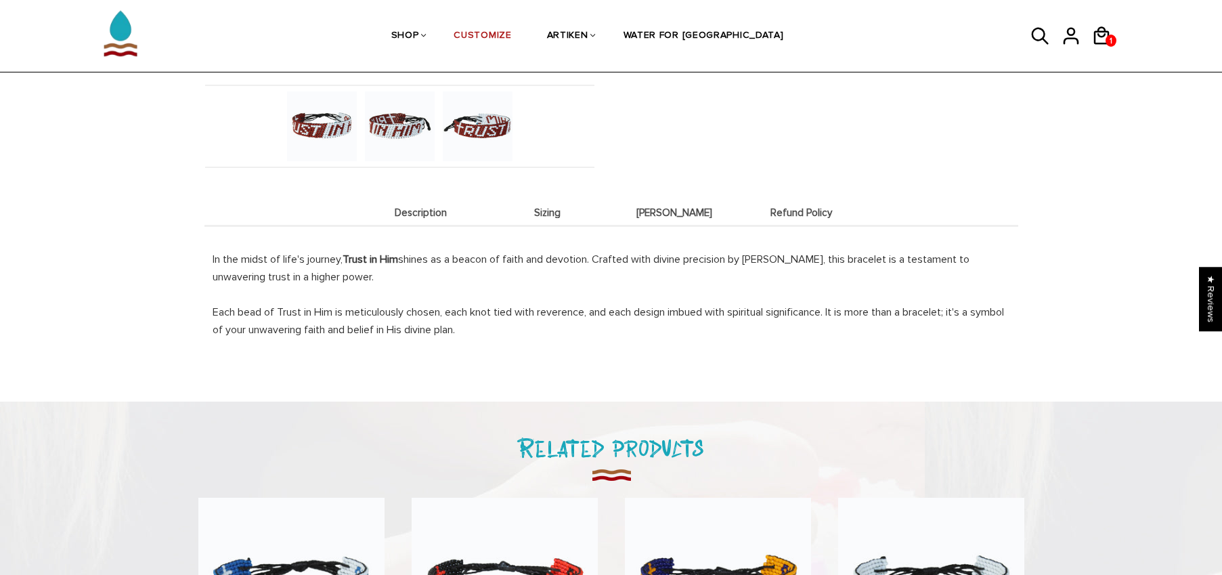
scroll to position [471, 0]
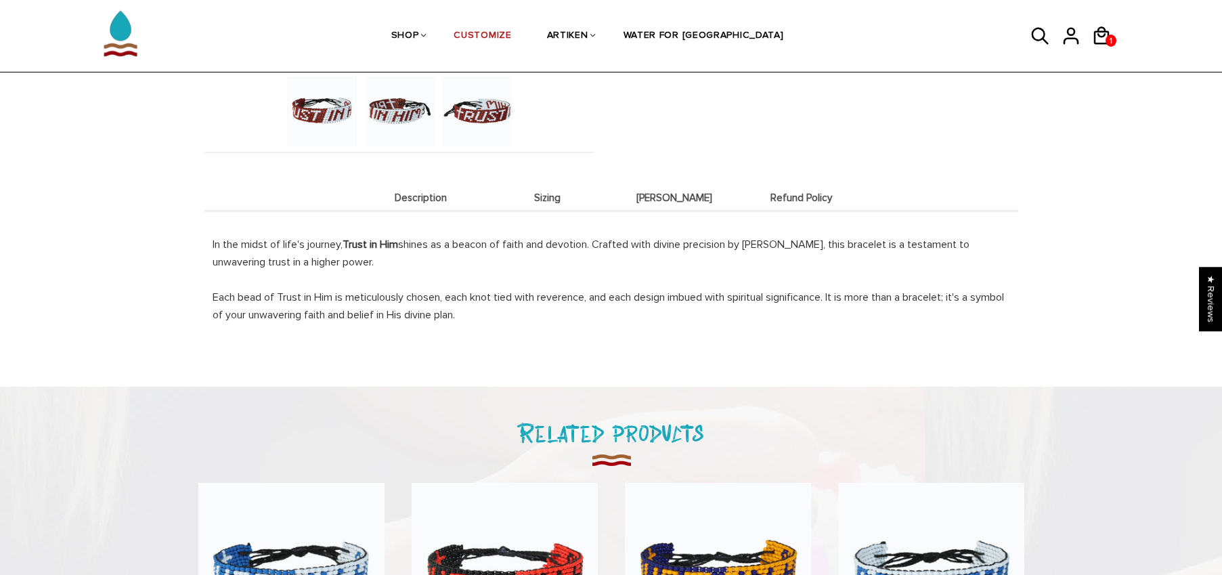
click at [675, 198] on span "[PERSON_NAME]" at bounding box center [675, 198] width 120 height 12
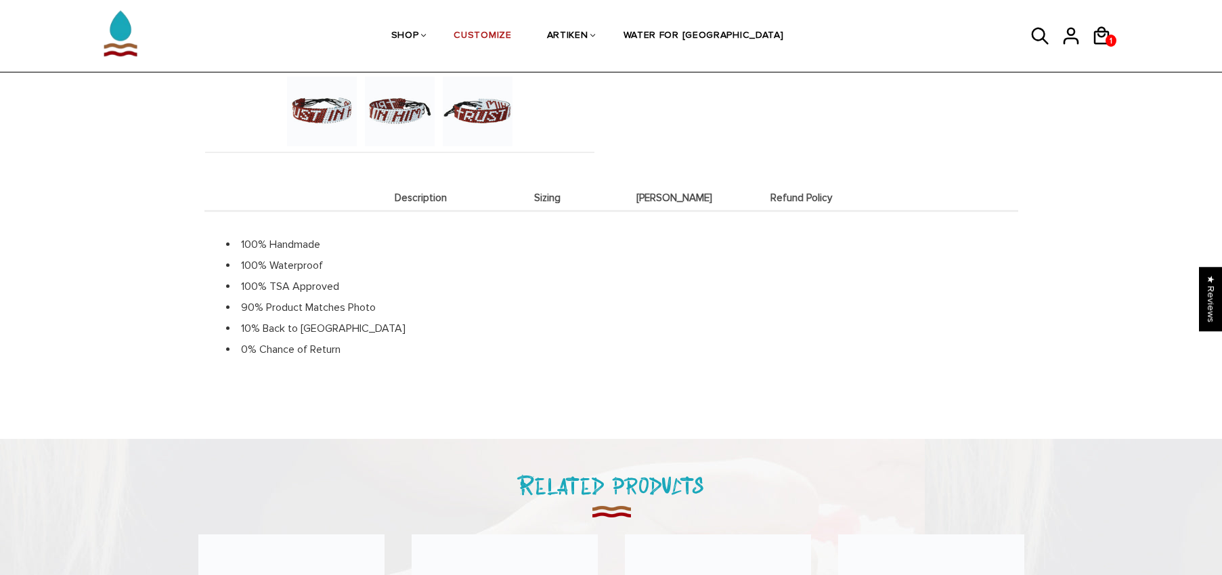
click at [594, 192] on span "Sizing" at bounding box center [547, 198] width 120 height 12
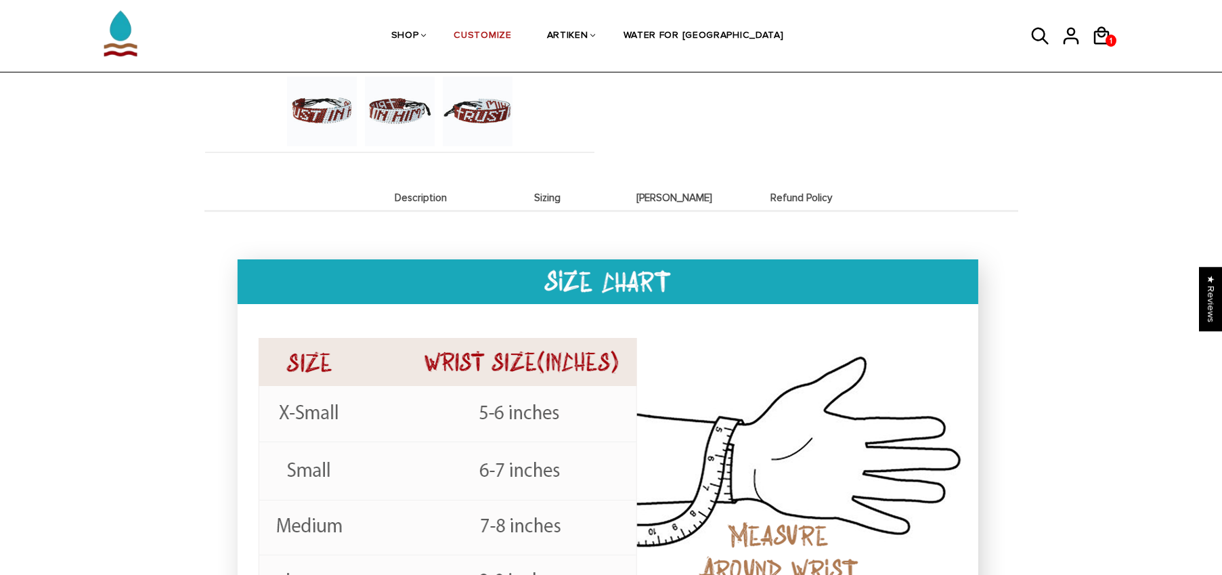
click at [655, 192] on span "[PERSON_NAME]" at bounding box center [675, 198] width 120 height 12
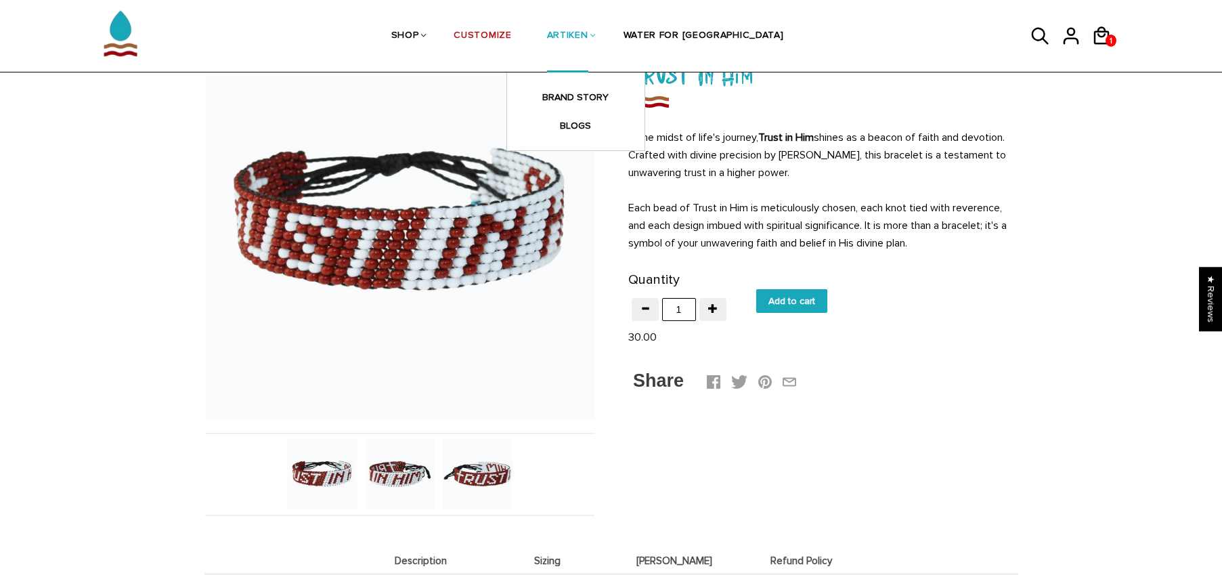
scroll to position [0, 0]
